Goal: Use online tool/utility: Utilize a website feature to perform a specific function

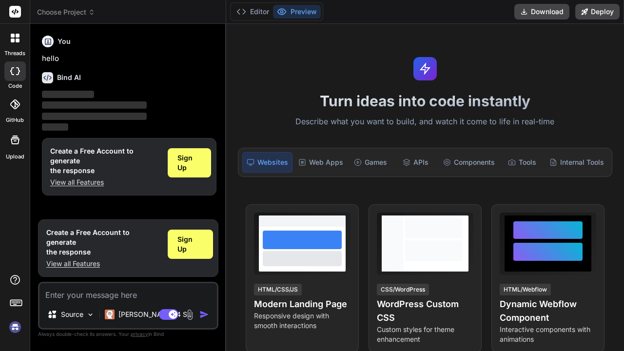
type textarea "x"
click at [89, 298] on textarea at bounding box center [127, 292] width 177 height 18
paste textarea "Project Name: LoadReady Tagline: "LoadReady: An end-to-end ETL pipeline that cl…"
type textarea "Project Name: LoadReady Tagline: "LoadReady: An end-to-end ETL pipeline that cl…"
type textarea "x"
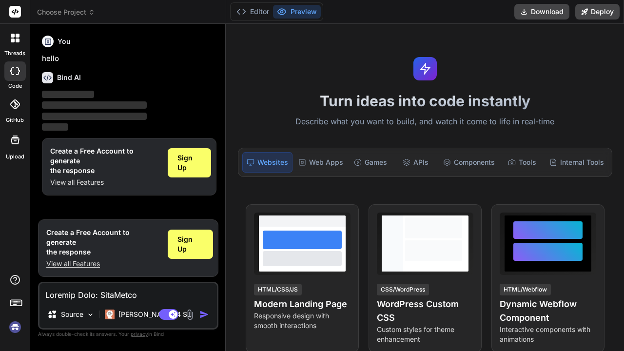
scroll to position [1393, 0]
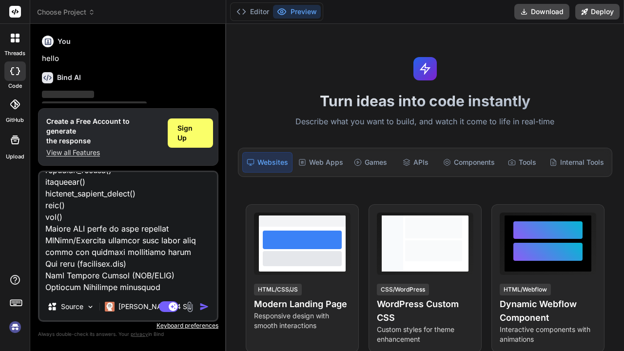
type textarea "Project Name: LoadReady Tagline: "LoadReady: An end-to-end ETL pipeline that cl…"
click at [204, 303] on img "button" at bounding box center [204, 307] width 10 height 10
click at [200, 306] on img "button" at bounding box center [204, 307] width 10 height 10
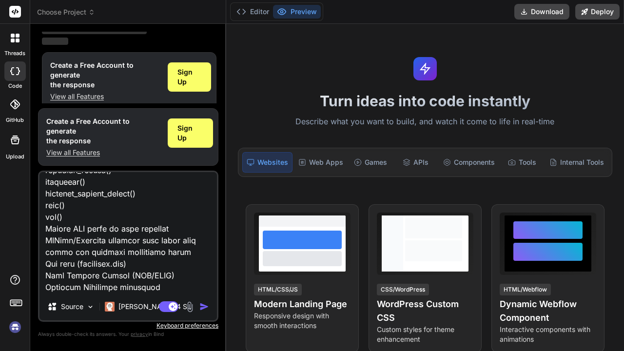
scroll to position [0, 0]
click at [205, 305] on img "button" at bounding box center [204, 307] width 10 height 10
click at [192, 137] on span "Sign Up" at bounding box center [190, 132] width 26 height 19
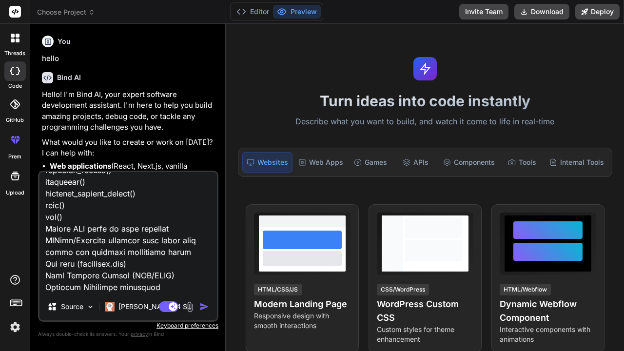
click at [208, 305] on img "button" at bounding box center [204, 307] width 10 height 10
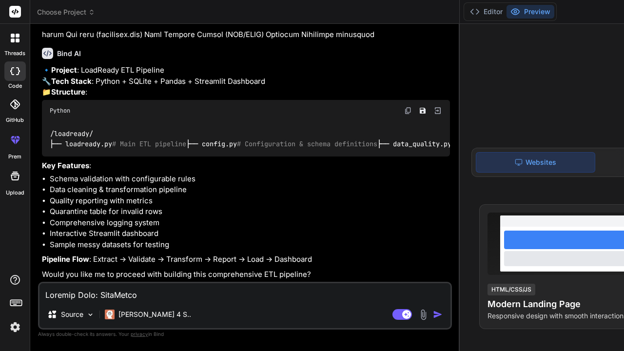
type textarea "x"
click at [506, 12] on button "Preview" at bounding box center [530, 12] width 48 height 14
click at [433, 314] on img "button" at bounding box center [438, 314] width 10 height 10
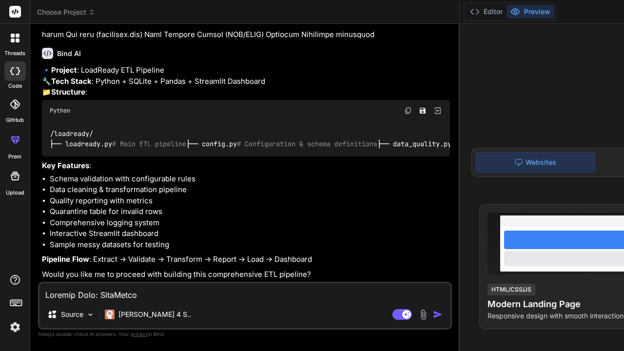
click at [433, 317] on img "button" at bounding box center [438, 314] width 10 height 10
click at [433, 313] on img "button" at bounding box center [438, 314] width 10 height 10
click at [466, 9] on button "Editor" at bounding box center [486, 12] width 40 height 14
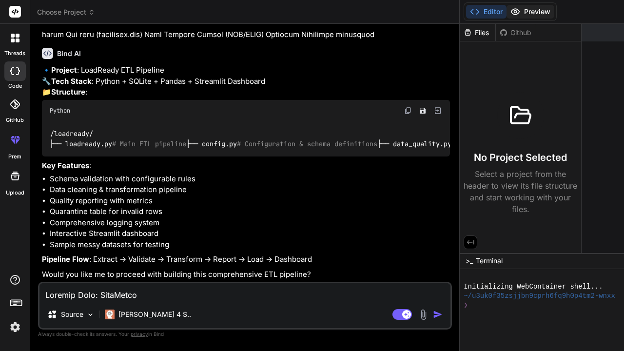
click at [511, 12] on icon at bounding box center [515, 12] width 8 height 6
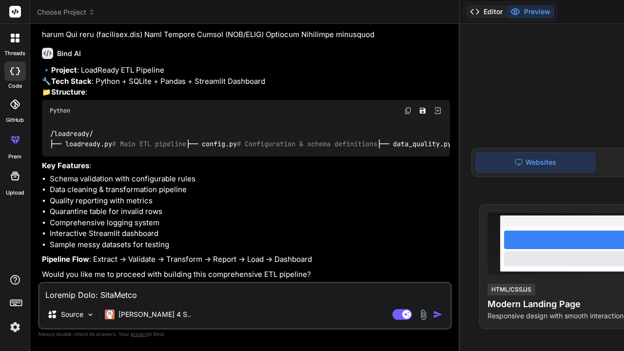
click at [466, 9] on button "Editor" at bounding box center [486, 12] width 40 height 14
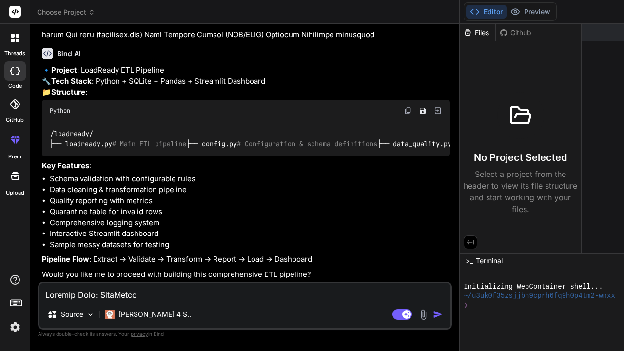
click at [80, 294] on textarea at bounding box center [244, 292] width 411 height 18
type textarea "y"
type textarea "x"
type textarea "ys"
type textarea "x"
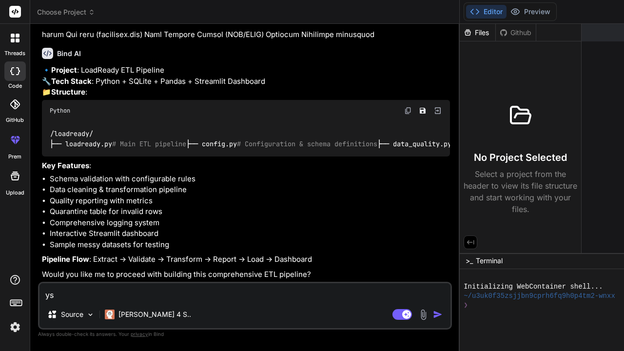
type textarea "ys"
click at [433, 319] on img "button" at bounding box center [438, 314] width 10 height 10
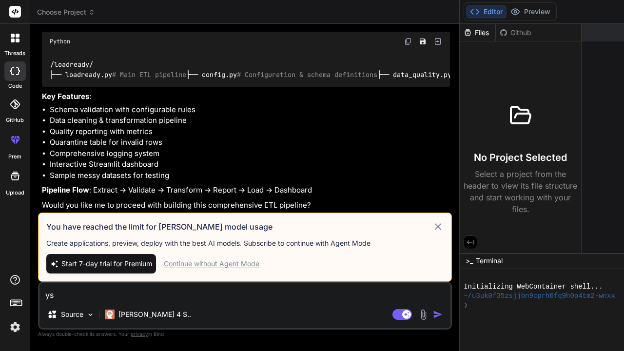
click at [211, 212] on div "You have reached the limit for [PERSON_NAME] model usage Create applications, p…" at bounding box center [245, 246] width 414 height 69
click at [432, 221] on icon at bounding box center [437, 227] width 11 height 12
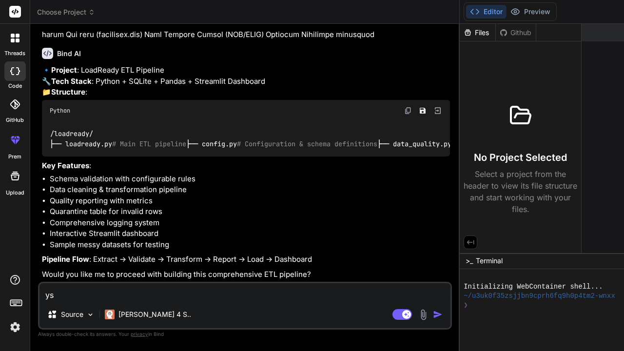
click at [19, 335] on img at bounding box center [15, 327] width 17 height 17
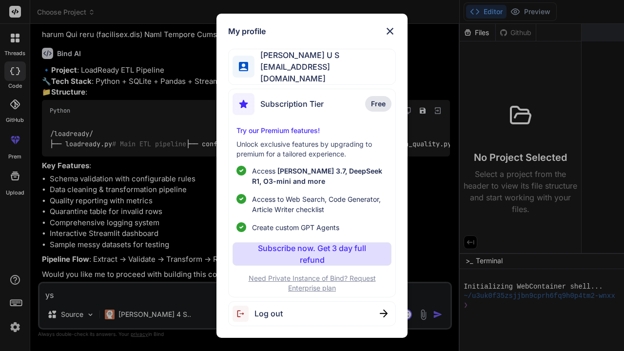
click at [248, 306] on img at bounding box center [243, 313] width 22 height 16
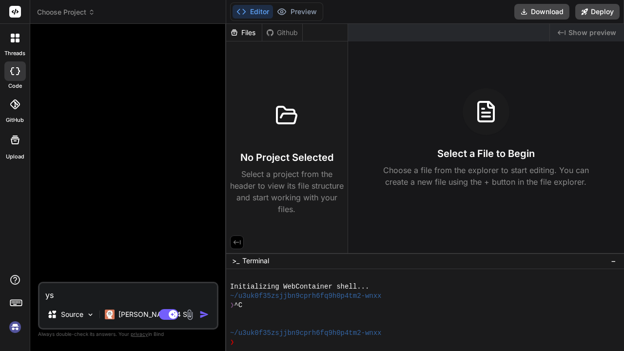
click at [14, 329] on img at bounding box center [15, 327] width 17 height 17
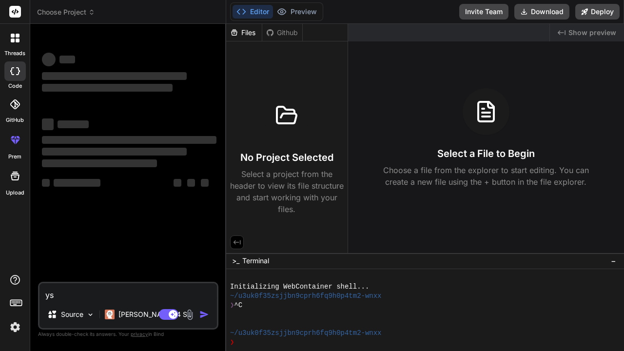
type textarea "x"
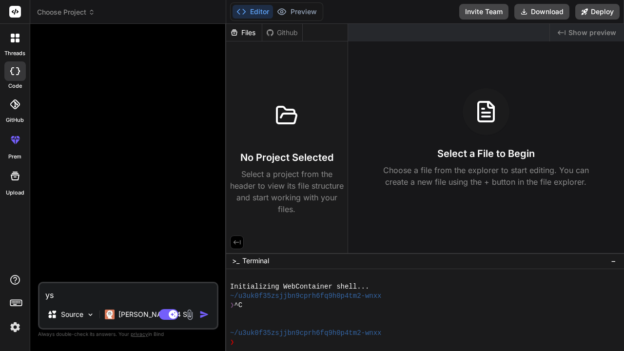
click at [95, 301] on div "ys Source [PERSON_NAME] 4 S.. Agent Mode. When this toggle is activated, AI aut…" at bounding box center [128, 306] width 180 height 48
click at [77, 291] on textarea "ys" at bounding box center [127, 292] width 177 height 18
type textarea "y"
type textarea "x"
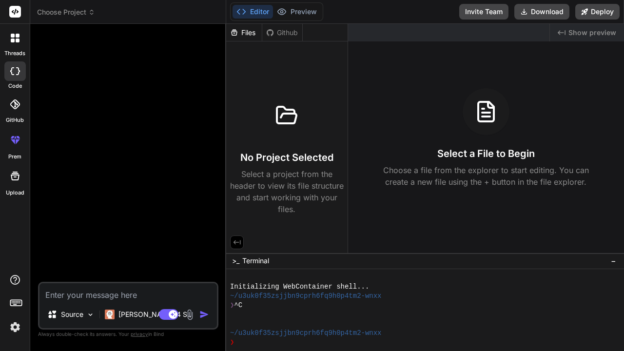
paste textarea "Project Name: LoadReady Tagline: "LoadReady: An end-to-end ETL pipeline that cl…"
type textarea "Project Name: LoadReady Tagline: "LoadReady: An end-to-end ETL pipeline that cl…"
type textarea "x"
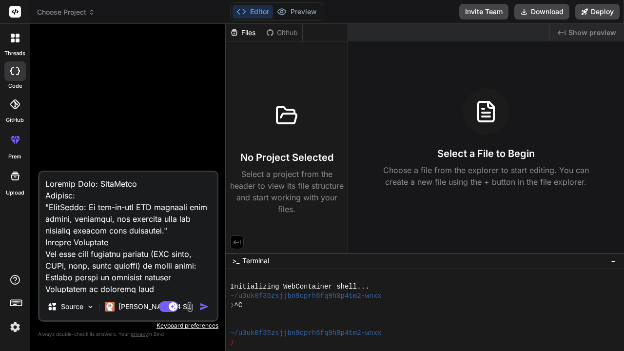
scroll to position [1393, 0]
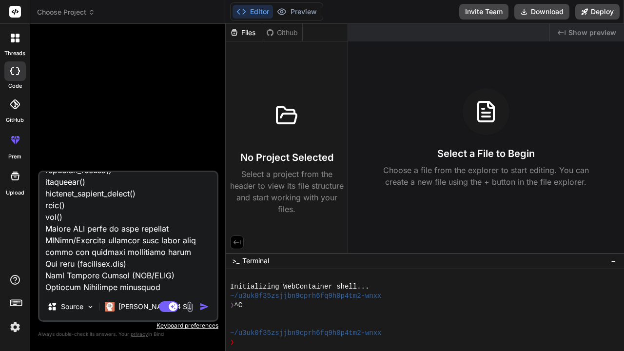
type textarea "Project Name: LoadReady Tagline: "LoadReady: An end-to-end ETL pipeline that cl…"
click at [205, 307] on img "button" at bounding box center [204, 307] width 10 height 10
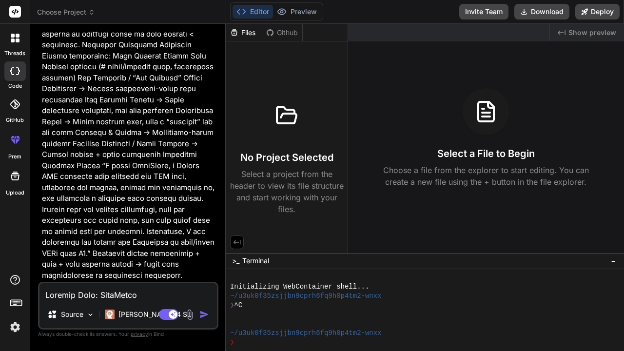
scroll to position [564, 0]
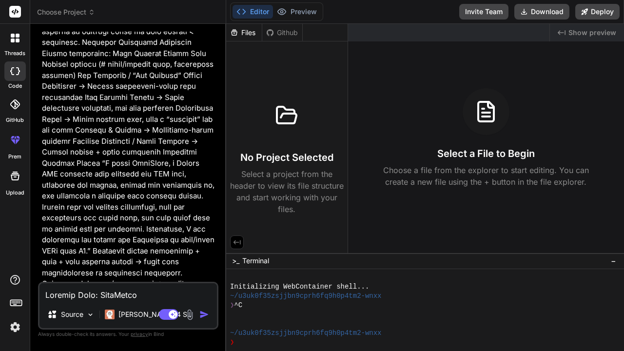
type textarea "x"
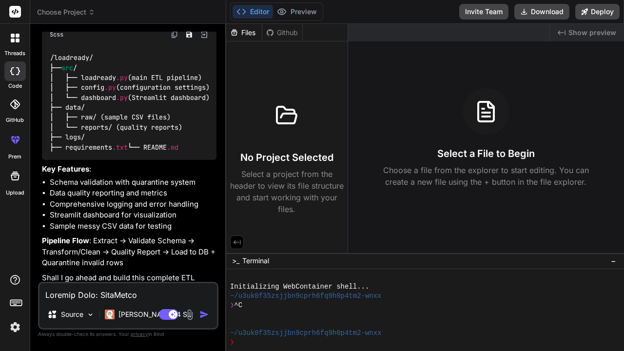
scroll to position [1009, 0]
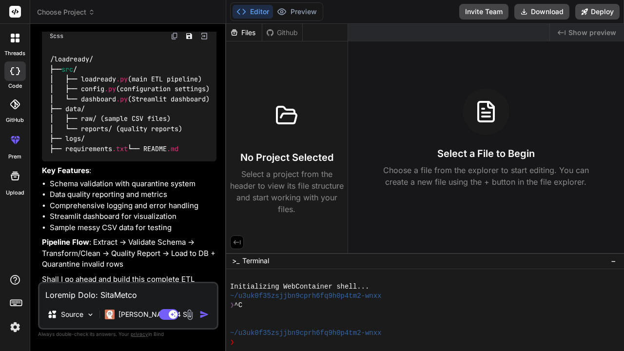
click at [69, 297] on textarea at bounding box center [127, 292] width 177 height 18
type textarea "y"
type textarea "x"
type textarea "ye"
type textarea "x"
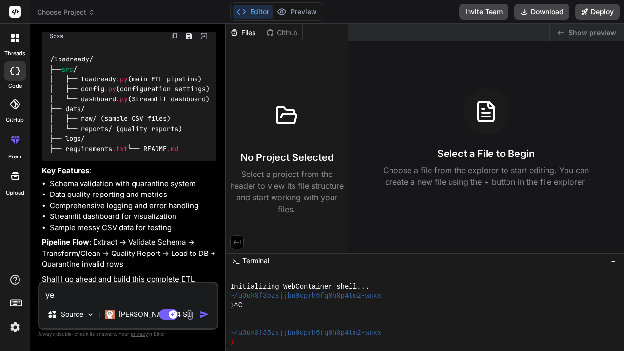
type textarea "yes"
type textarea "x"
type textarea "yes"
type textarea "x"
type textarea "yes w"
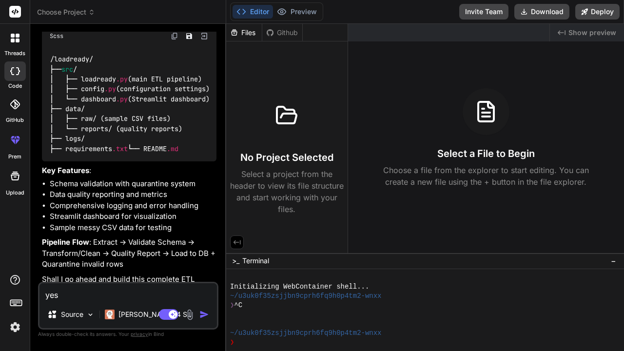
type textarea "x"
type textarea "yes wi"
type textarea "x"
type textarea "yes wit"
type textarea "x"
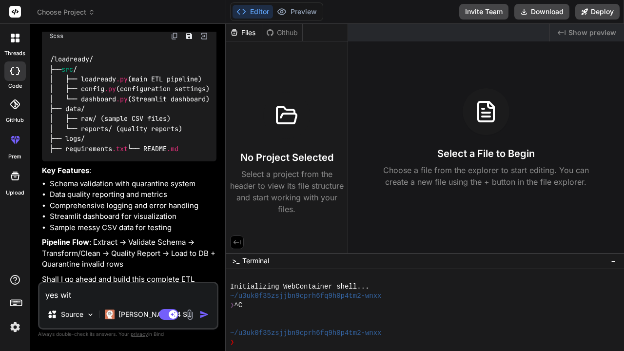
type textarea "yes with"
type textarea "x"
type textarea "yes with"
type textarea "x"
type textarea "yes with u"
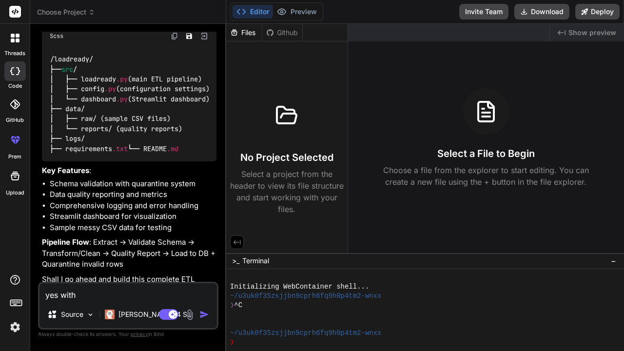
type textarea "x"
type textarea "yes with ui"
type textarea "x"
type textarea "yes with ui"
type textarea "x"
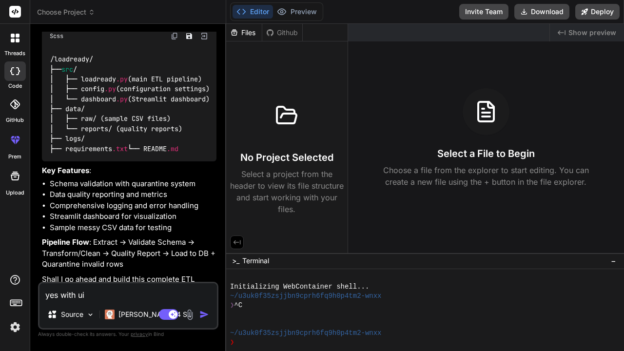
type textarea "yes with ui t"
type textarea "x"
type textarea "yes with ui to"
type textarea "x"
type textarea "yes with ui too"
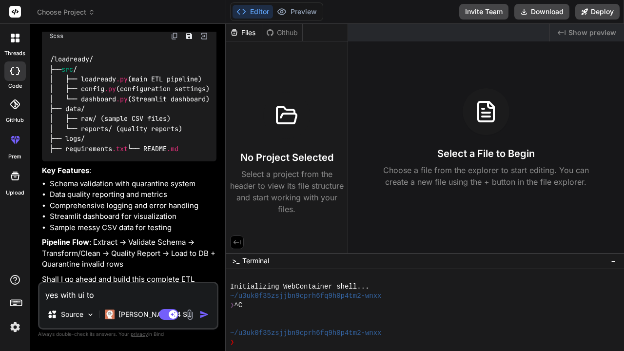
type textarea "x"
type textarea "yes with ui too"
click at [210, 313] on button "button" at bounding box center [206, 314] width 14 height 10
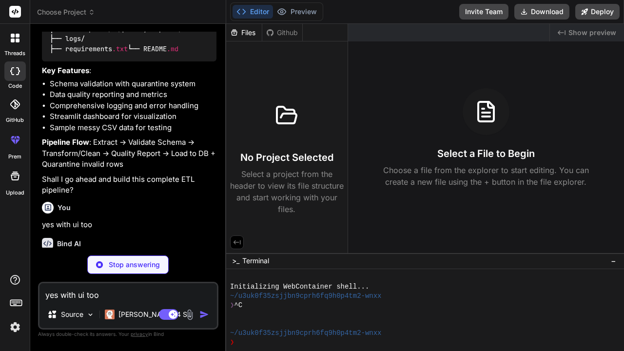
scroll to position [1100, 0]
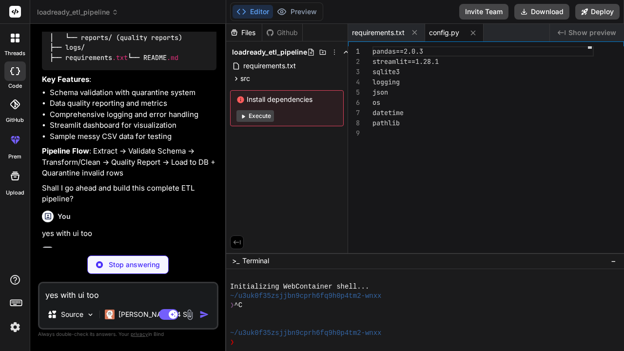
type textarea "x"
type textarea "REQUIRED_COLUMNS = ["customer_id", "name", "email"] # Create directories if the…"
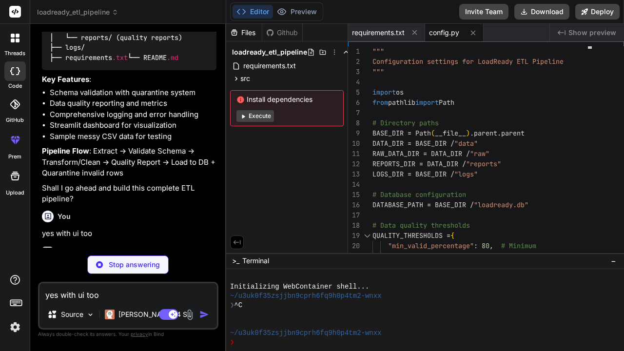
click at [258, 117] on button "Execute" at bounding box center [255, 116] width 38 height 12
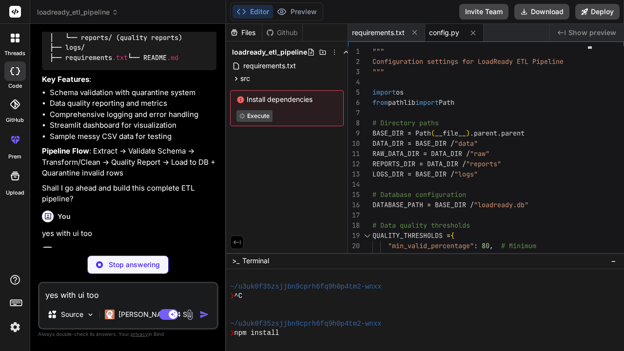
scroll to position [46, 0]
type textarea "x"
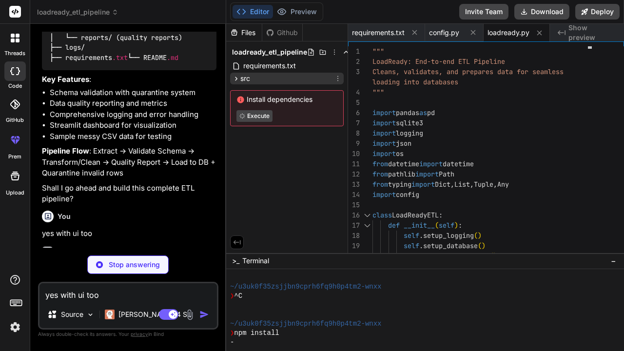
click at [237, 77] on icon at bounding box center [236, 79] width 8 height 8
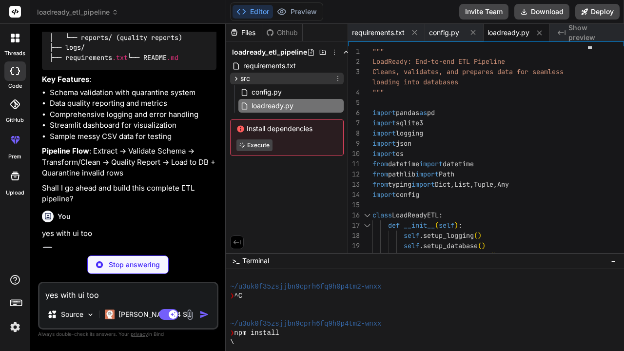
click at [237, 77] on icon at bounding box center [236, 79] width 8 height 8
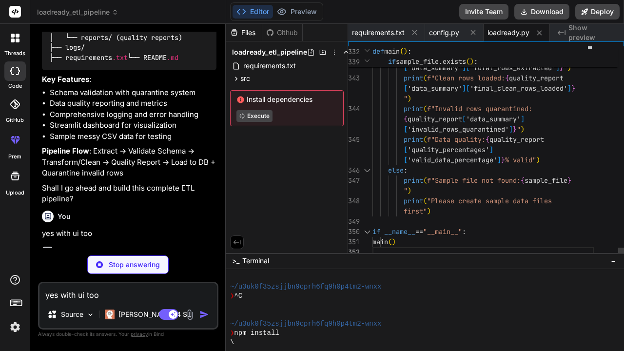
type textarea "x"
type textarea "[DOMAIN_NAME]() if __name__ == "__main__": main()"
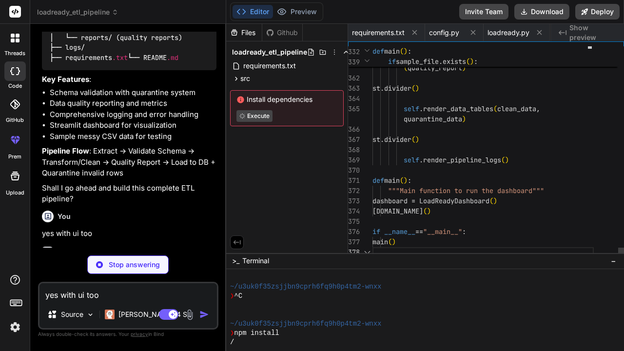
scroll to position [41, 0]
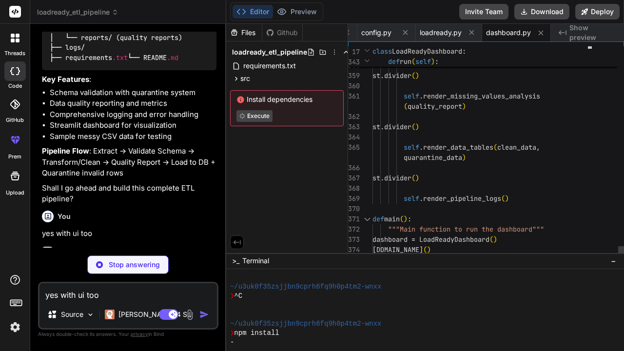
type textarea "x"
type textarea "15,[PERSON_NAME],[PERSON_NAME][EMAIL_ADDRESS][PERSON_NAME][DOMAIN_NAME],30,7200…"
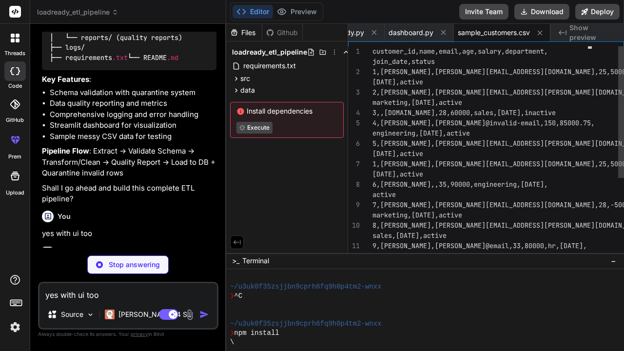
type textarea "x"
type textarea "marketing,[DATE],active 1010,LOUD PERSON,[EMAIL_ADDRESS][DOMAIN_NAME],50,100000…"
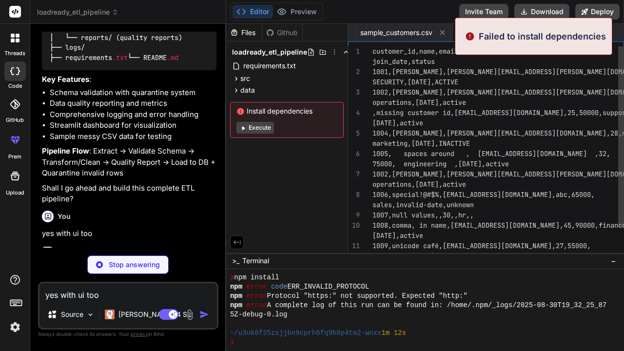
scroll to position [102, 0]
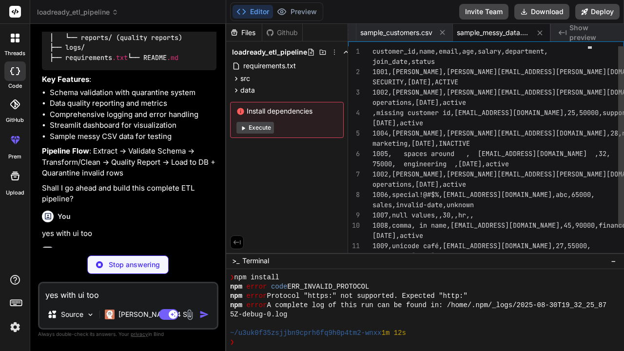
type textarea "x"
type textarea "to view the dashboard!") if __name__ == "__main__": main()"
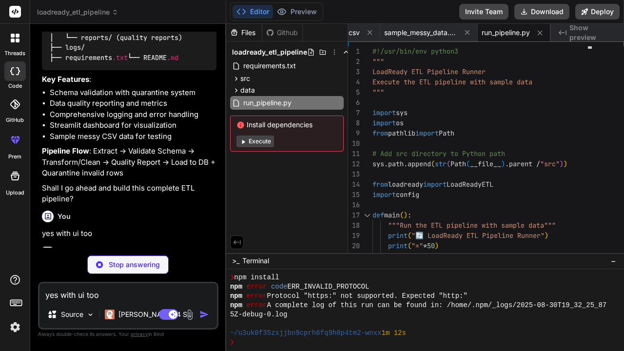
click at [250, 141] on button "Execute" at bounding box center [255, 141] width 38 height 12
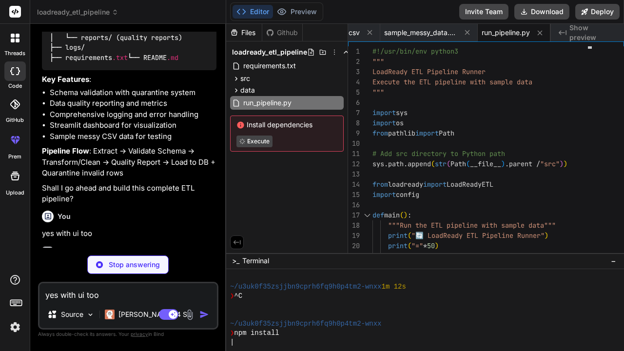
type textarea "x"
type textarea "**LoadReady** - *Making your data production-ready, one pipeline at a time.* 🔄"
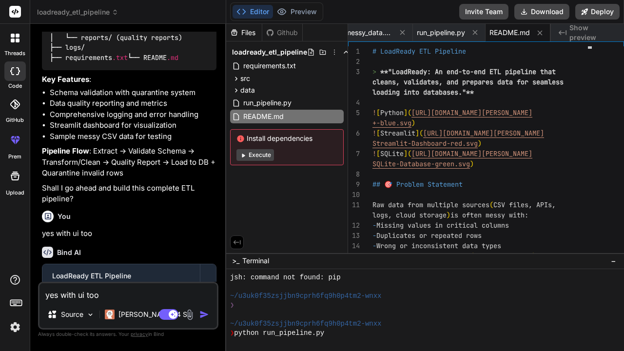
scroll to position [722, 0]
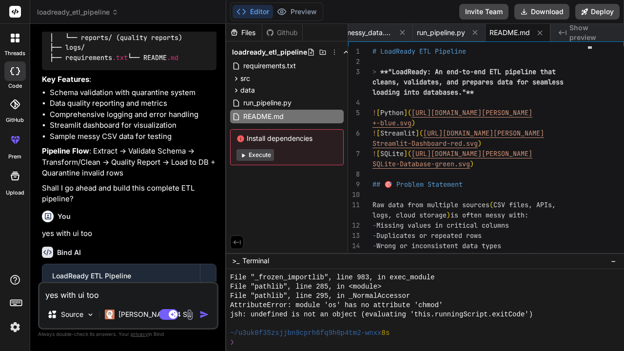
click at [242, 152] on icon at bounding box center [242, 155] width 7 height 7
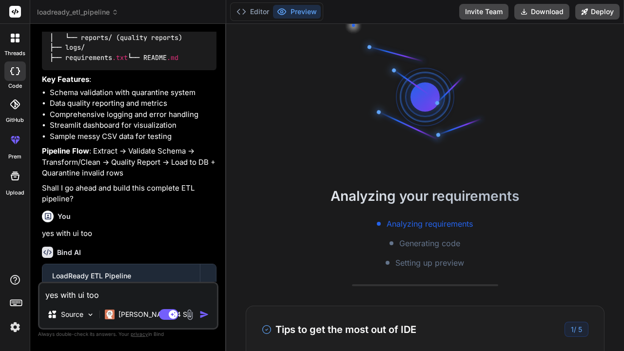
type textarea "x"
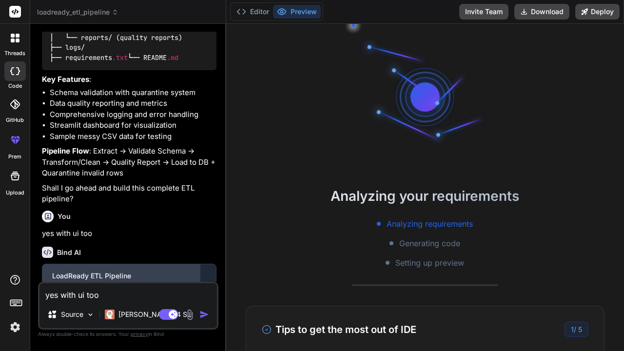
click at [77, 271] on div "LoadReady ETL Pipeline" at bounding box center [121, 276] width 138 height 10
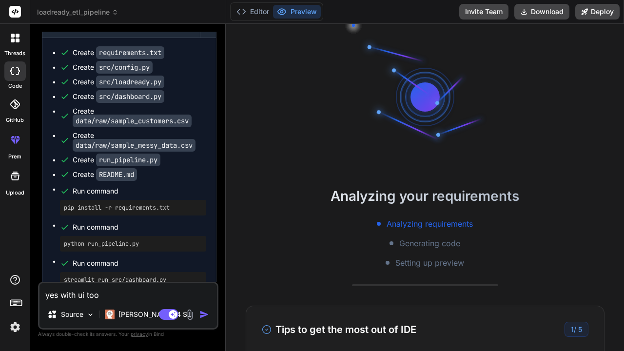
scroll to position [0, 0]
click at [256, 11] on button "Editor" at bounding box center [252, 12] width 40 height 14
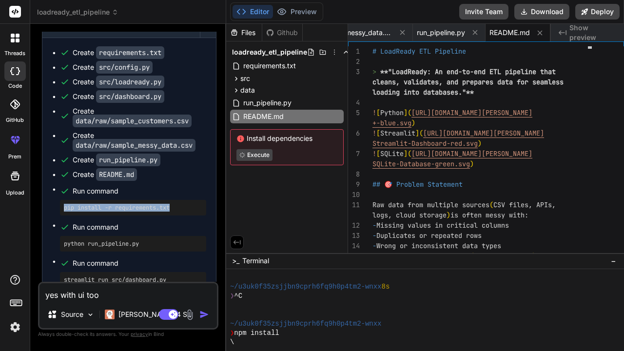
drag, startPoint x: 184, startPoint y: 189, endPoint x: 71, endPoint y: 186, distance: 113.6
click at [71, 200] on div "pip install -r requirements.txt" at bounding box center [133, 208] width 146 height 16
copy pre "pip install -r requirements.txt"
click at [263, 339] on div "-" at bounding box center [421, 342] width 382 height 9
type textarea "pip install -r requirements.txt"
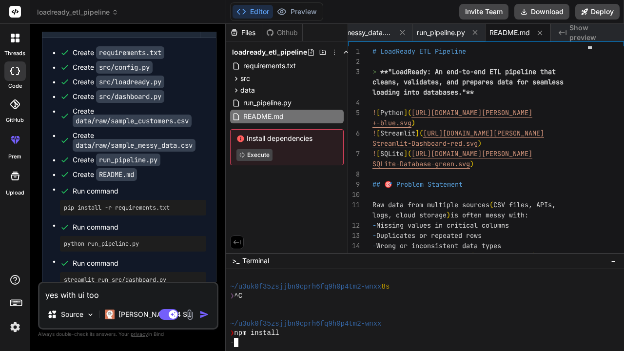
type textarea "x"
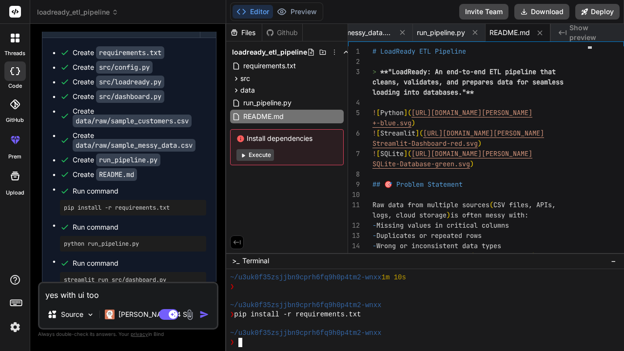
type textarea "pip install -r requirements.txt"
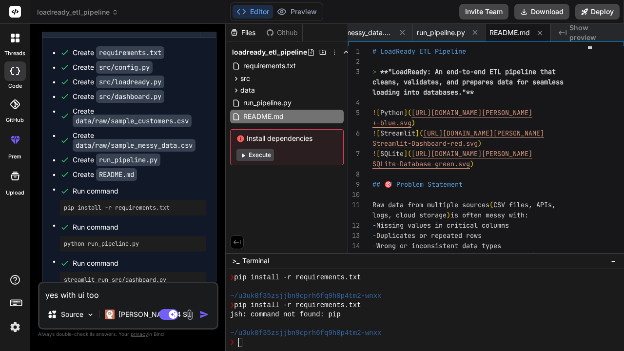
click at [257, 155] on button "Execute" at bounding box center [255, 155] width 38 height 12
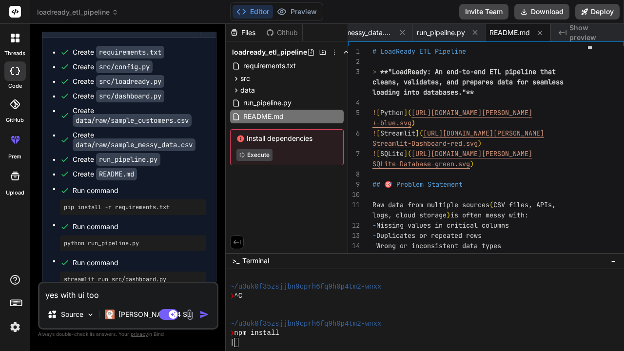
scroll to position [1358, 0]
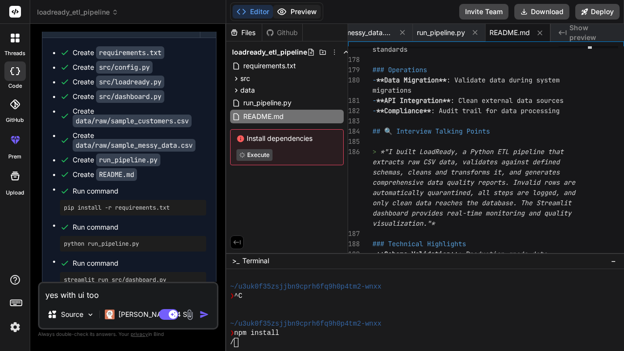
click at [304, 15] on button "Preview" at bounding box center [297, 12] width 48 height 14
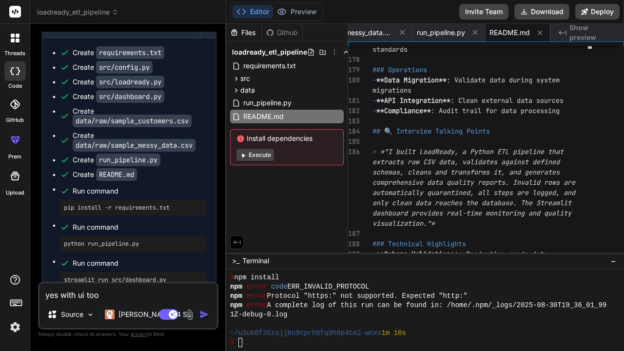
scroll to position [0, 0]
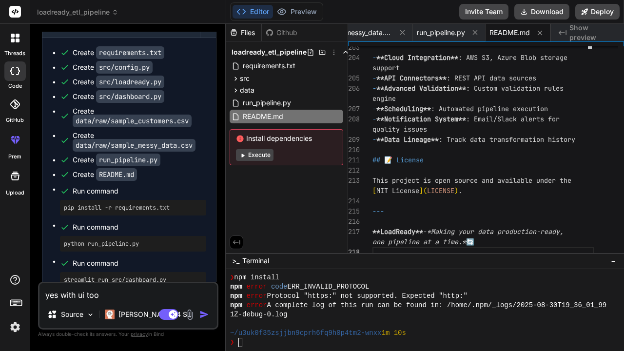
click at [261, 150] on button "Execute" at bounding box center [255, 155] width 38 height 12
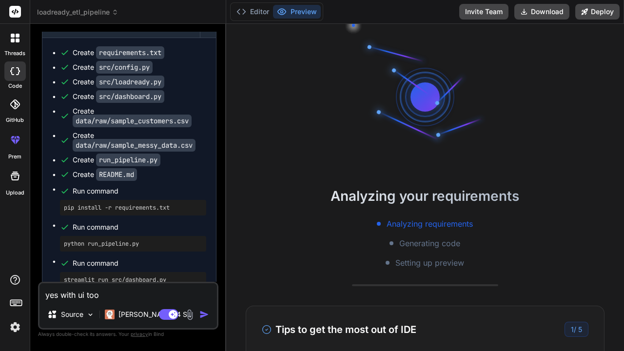
type textarea "x"
click at [254, 12] on button "Editor" at bounding box center [252, 12] width 40 height 14
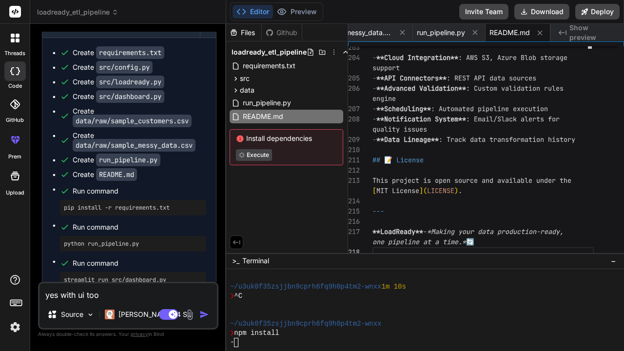
click at [255, 163] on div "Install dependencies Execute" at bounding box center [286, 147] width 114 height 36
click at [136, 302] on div "yes with ui too Source [PERSON_NAME] 4 S.. Agent Mode. When this toggle is acti…" at bounding box center [128, 306] width 180 height 48
click at [135, 298] on textarea "yes with ui too" at bounding box center [127, 292] width 177 height 18
type textarea "i"
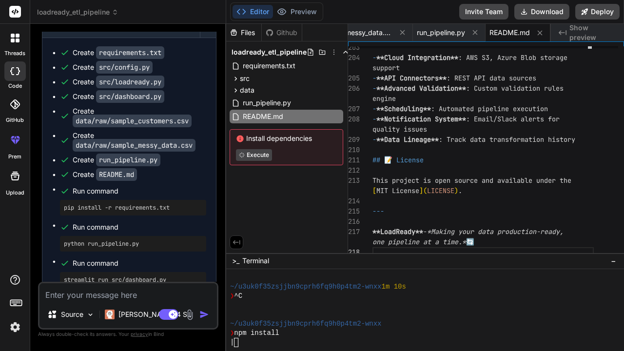
type textarea "x"
type textarea "it"
type textarea "x"
type textarea "its"
type textarea "x"
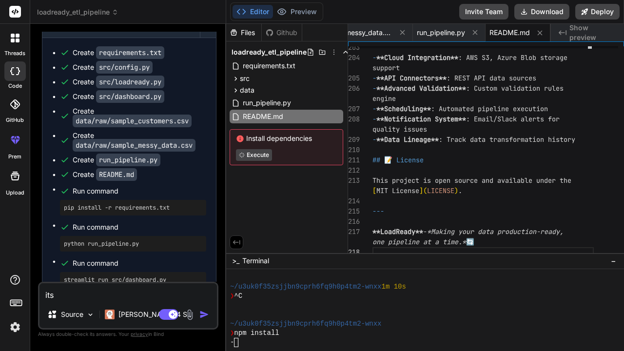
type textarea "its"
type textarea "x"
type textarea "its n"
type textarea "x"
type textarea "its no"
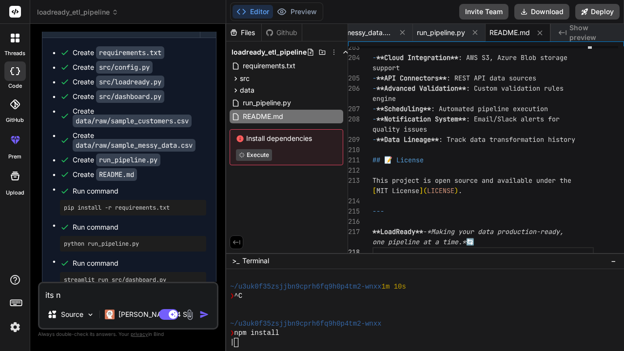
type textarea "x"
type textarea "its not"
type textarea "x"
type textarea "its not"
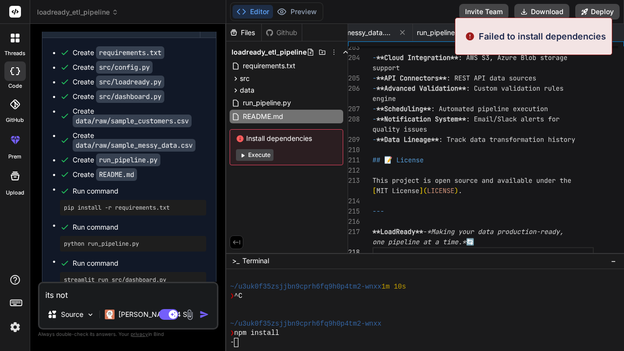
type textarea "x"
type textarea "its not r"
type textarea "x"
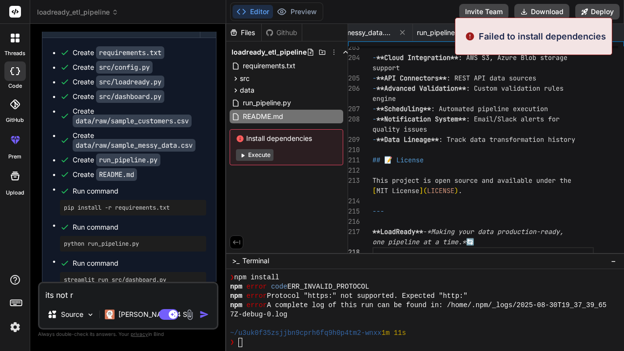
type textarea "its not ru"
type textarea "x"
type textarea "its not run"
type textarea "x"
type textarea "its not runn"
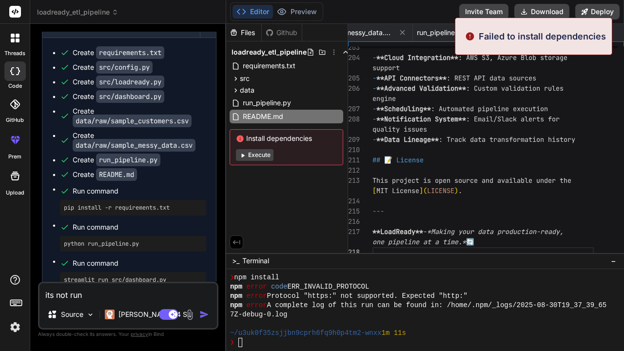
type textarea "x"
type textarea "its not runni"
type textarea "x"
type textarea "its not runnin"
type textarea "x"
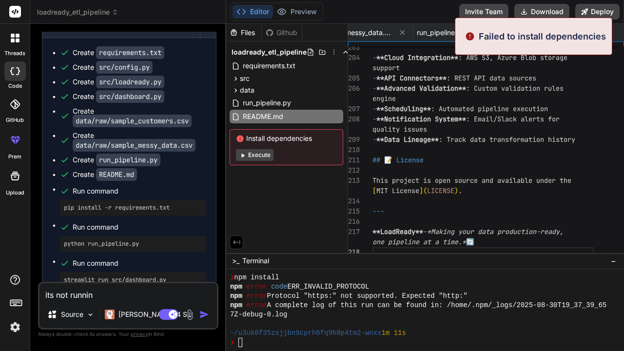
type textarea "its not running"
type textarea "x"
type textarea "its not running"
type textarea "x"
type textarea "its not running ,"
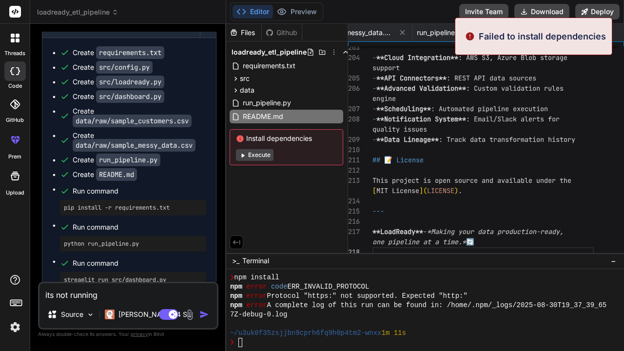
type textarea "x"
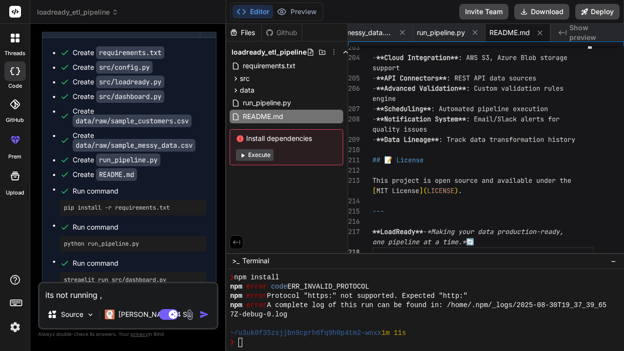
type textarea "its not running ,"
type textarea "x"
type textarea "its not running , i"
type textarea "x"
type textarea "its not running , it"
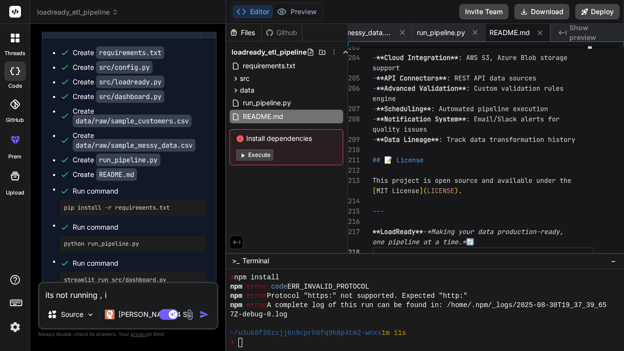
type textarea "x"
type textarea "its not running , it"
type textarea "x"
type textarea "its not running , it s"
type textarea "x"
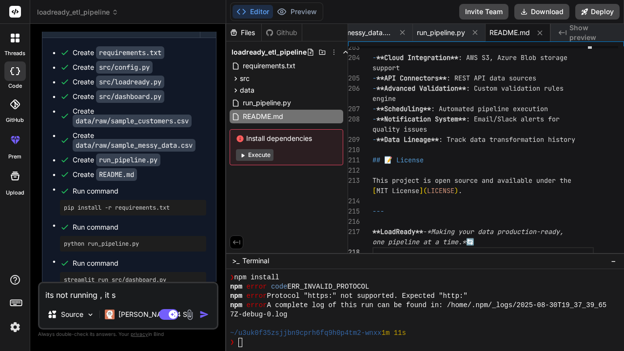
type textarea "its not running , it sa"
type textarea "x"
type textarea "its not running , it say"
type textarea "x"
type textarea "its not running , it says"
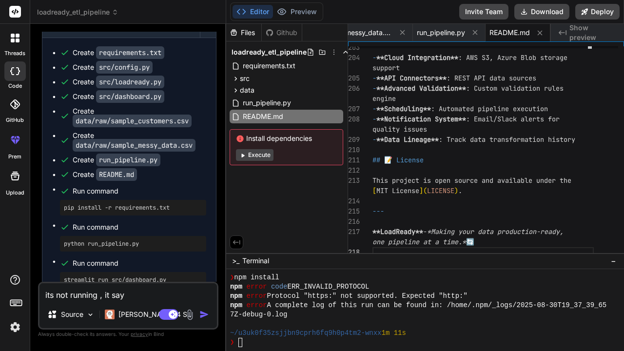
type textarea "x"
type textarea "its not running , it says"
type textarea "x"
type textarea "its not running , it says f"
type textarea "x"
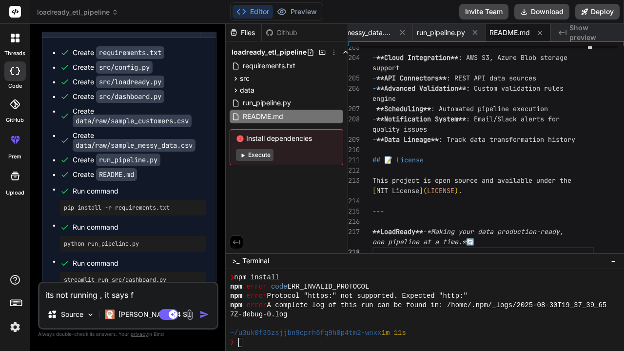
type textarea "its not running , it says fa"
type textarea "x"
type textarea "its not running , it says [PERSON_NAME]"
type textarea "x"
type textarea "its not running , it says fail"
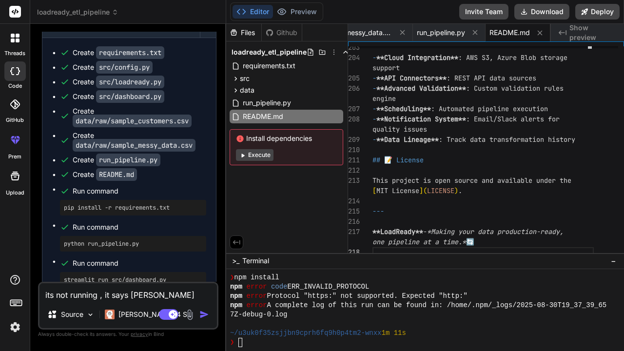
type textarea "x"
type textarea "its not running , it says [PERSON_NAME]"
type textarea "x"
type textarea "its not running , it says failed"
type textarea "x"
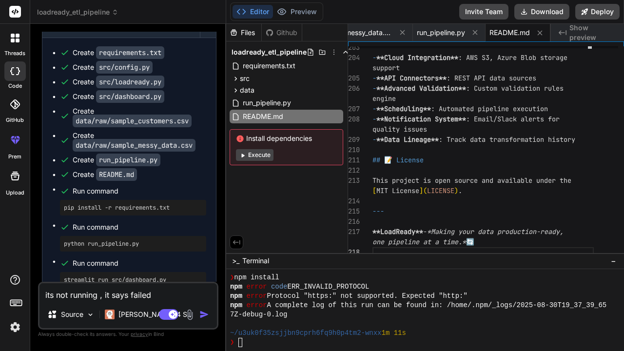
type textarea "its not running , it says failed"
type textarea "x"
type textarea "its not running , it says failed t"
type textarea "x"
type textarea "its not running , it says failed to"
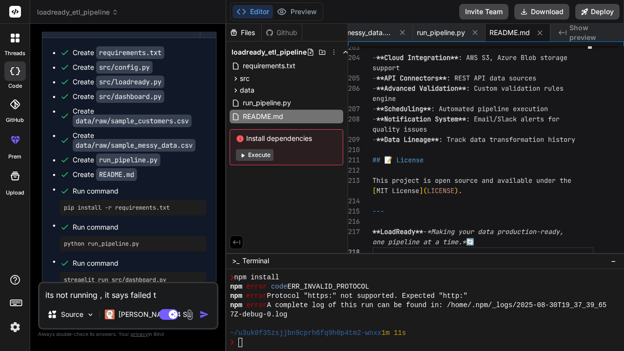
type textarea "x"
type textarea "its not running , it says failed to"
type textarea "x"
type textarea "its not running , it says failed to i"
type textarea "x"
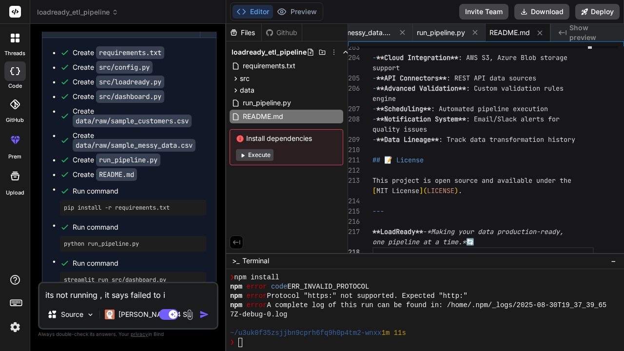
type textarea "its not running , it says failed to in"
type textarea "x"
type textarea "its not running , it says failed to ins"
type textarea "x"
type textarea "its not running , it says failed to insa"
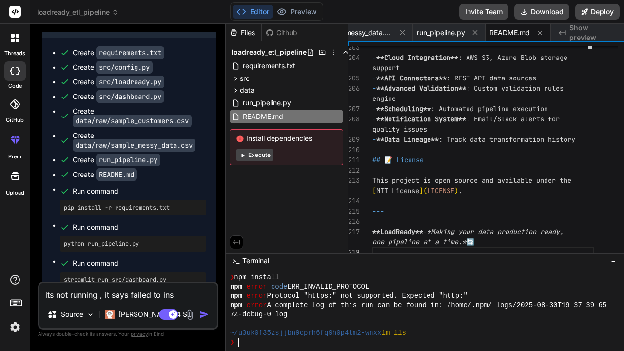
type textarea "x"
type textarea "its not running , it says failed to insat"
type textarea "x"
type textarea "its not running , it says failed to insatl"
type textarea "x"
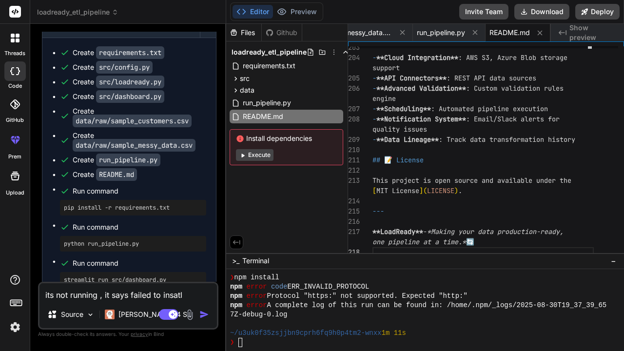
type textarea "its not running , it says failed to insatll"
type textarea "x"
type textarea "its not running , it says failed to install"
type textarea "x"
type textarea "its not running , it says failed to install d"
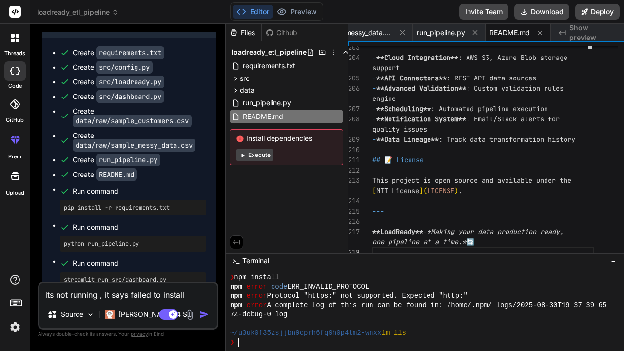
type textarea "x"
type textarea "its not running , it says failed to install de"
type textarea "x"
type textarea "its not running , it says failed to install d"
type textarea "x"
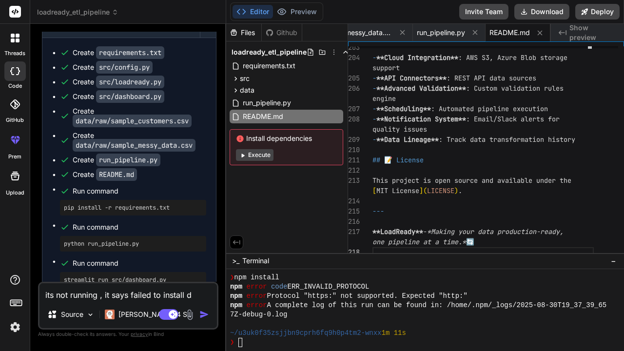
type textarea "its not running , it says failed to install"
type textarea "x"
type textarea "its not running , it says failed to install a"
type textarea "x"
type textarea "its not running , it says failed to install al"
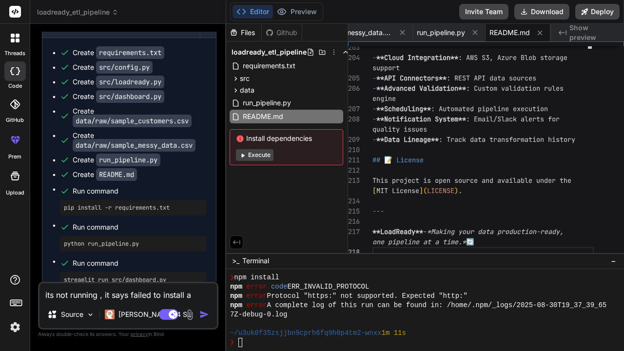
type textarea "x"
type textarea "its not running , it says failed to install all"
type textarea "x"
type textarea "its not running , it says failed to install all"
type textarea "x"
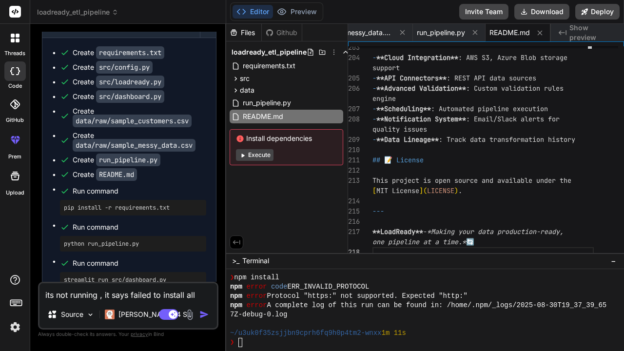
type textarea "its not running , it says failed to install all d"
type textarea "x"
type textarea "its not running , it says failed to install all de"
type textarea "x"
type textarea "its not running , it says failed to install all dep"
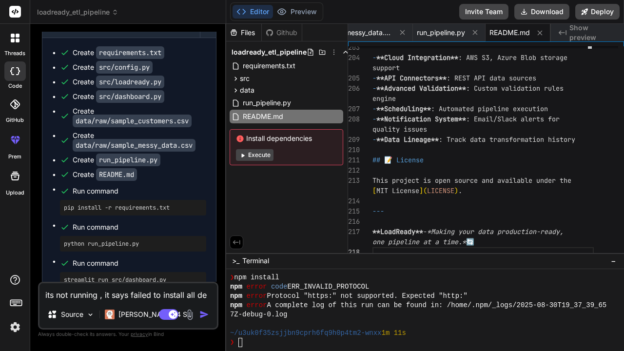
type textarea "x"
type textarea "its not running , it says failed to install all depe"
type textarea "x"
type textarea "its not running , it says failed to install all [MEDICAL_DATA]"
type textarea "x"
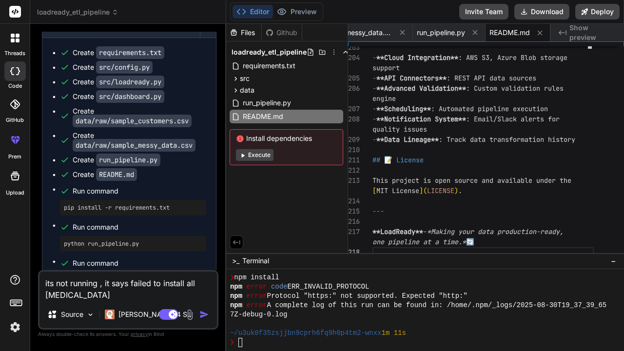
type textarea "its not running , it says failed to install all depend"
type textarea "x"
type textarea "its not running , it says failed to install all depende"
type textarea "x"
type textarea "its not running , it says failed to install all dependen"
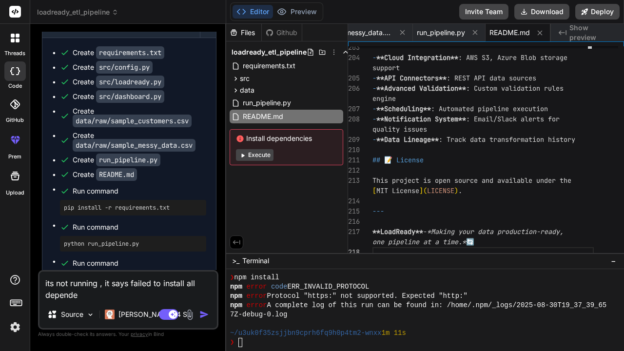
type textarea "x"
type textarea "its not running , it says failed to install all dependenc"
type textarea "x"
type textarea "its not running , it says failed to install all dependenci"
type textarea "x"
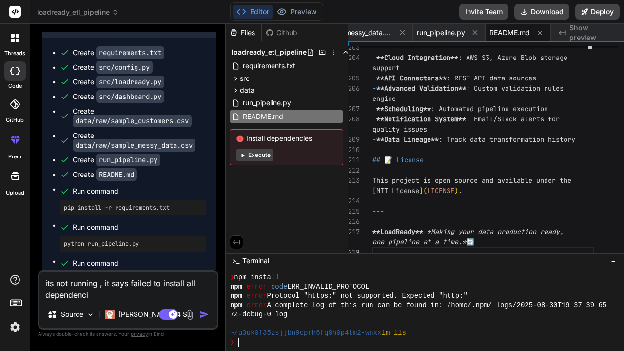
type textarea "its not running , it says failed to install all dependencie"
type textarea "x"
type textarea "its not running , it says failed to install all dependencies"
type textarea "x"
type textarea "its not running , it says failed to install all dependencies"
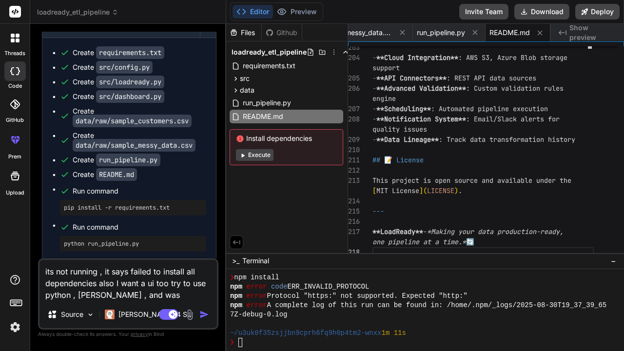
drag, startPoint x: 105, startPoint y: 310, endPoint x: 85, endPoint y: 293, distance: 26.3
click at [85, 293] on textarea "its not running , it says failed to install all dependencies also I want a ui t…" at bounding box center [127, 280] width 177 height 41
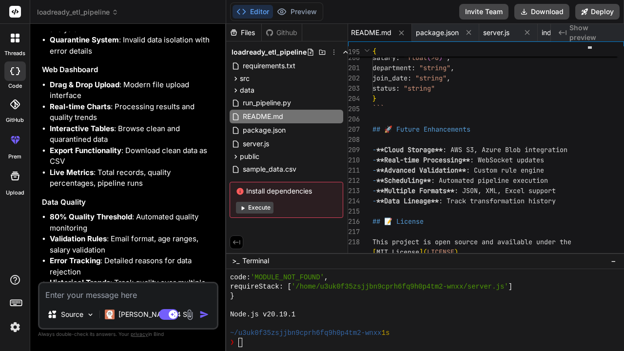
scroll to position [2265, 0]
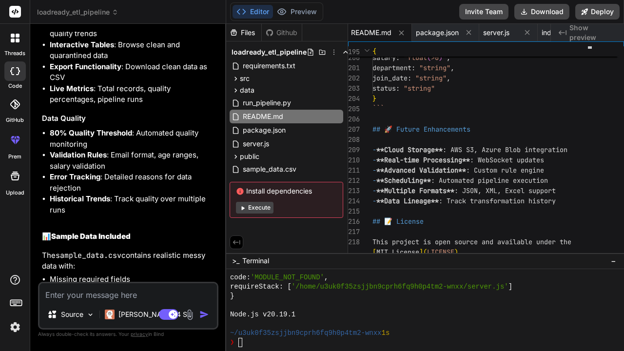
click at [253, 207] on button "Execute" at bounding box center [255, 208] width 38 height 12
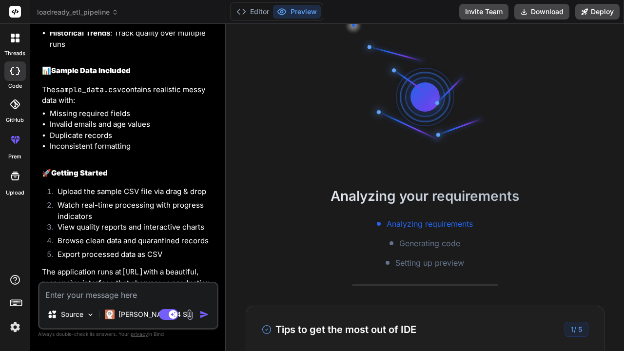
scroll to position [0, 0]
click at [257, 4] on div "Editor Preview" at bounding box center [276, 11] width 93 height 19
click at [255, 16] on button "Editor" at bounding box center [252, 12] width 40 height 14
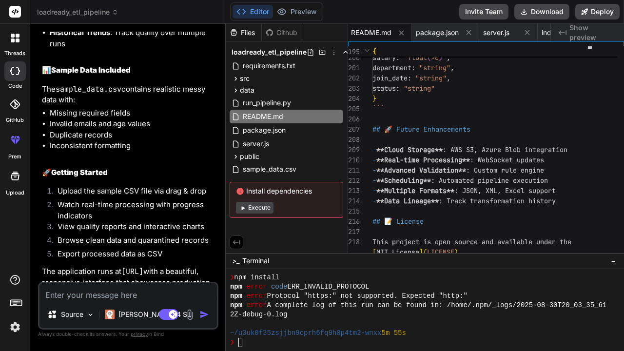
scroll to position [2430, 0]
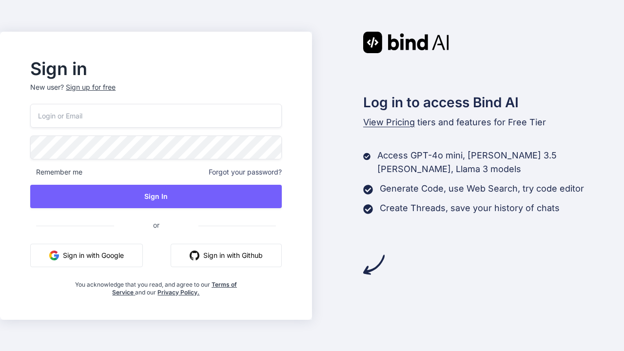
click at [113, 253] on button "Sign in with Google" at bounding box center [86, 255] width 113 height 23
click at [82, 259] on button "Sign in with Google" at bounding box center [86, 255] width 113 height 23
